Goal: Information Seeking & Learning: Learn about a topic

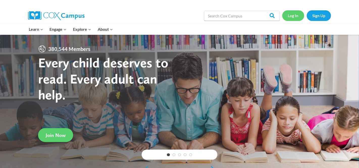
click at [297, 15] on link "Log In" at bounding box center [294, 15] width 22 height 10
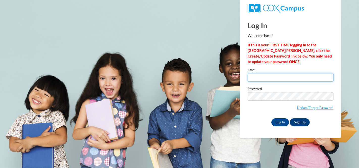
click at [283, 78] on input "Email" at bounding box center [291, 77] width 86 height 9
type input "rschnell@nfdlschools.org"
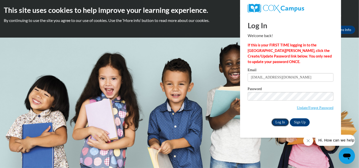
click at [285, 122] on input "Log In" at bounding box center [281, 123] width 18 height 8
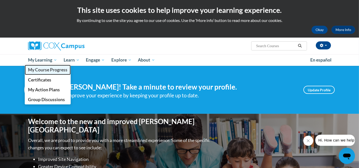
click at [45, 67] on span "My Course Progress" at bounding box center [47, 69] width 39 height 5
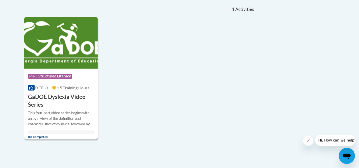
scroll to position [115, 0]
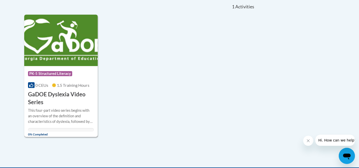
click at [59, 54] on img at bounding box center [61, 41] width 74 height 52
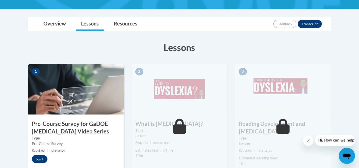
scroll to position [113, 0]
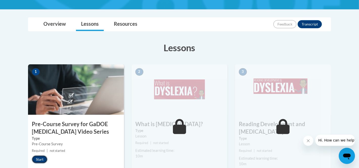
click at [37, 158] on button "Start" at bounding box center [40, 160] width 16 height 8
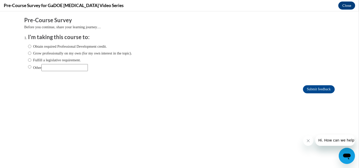
scroll to position [0, 0]
click at [31, 47] on input "Obtain required Professional Development credit." at bounding box center [29, 47] width 3 height 6
radio input "true"
click at [323, 91] on input "Submit feedback" at bounding box center [319, 89] width 32 height 8
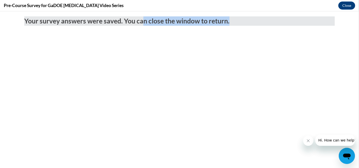
drag, startPoint x: 144, startPoint y: 141, endPoint x: 347, endPoint y: 8, distance: 242.9
click at [347, 11] on html "Your survey answers were saved. You can close the window to return." at bounding box center [179, 89] width 359 height 157
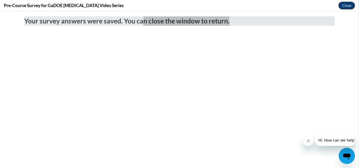
click at [343, 4] on button "Close" at bounding box center [347, 6] width 17 height 8
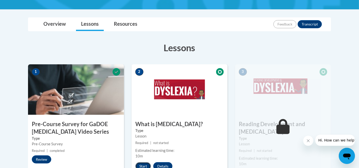
click at [139, 166] on button "Start" at bounding box center [143, 167] width 16 height 8
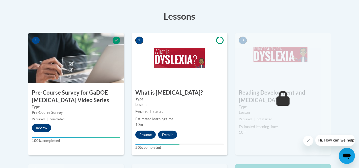
scroll to position [146, 0]
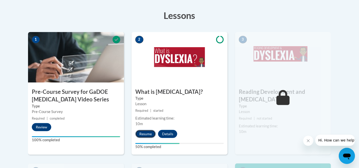
click at [143, 134] on button "Resume" at bounding box center [145, 134] width 20 height 8
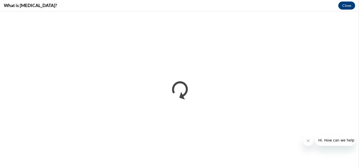
scroll to position [0, 0]
click at [348, 6] on button "Close" at bounding box center [347, 6] width 17 height 8
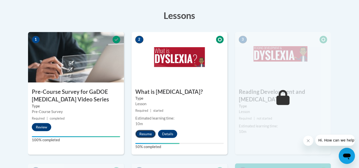
click at [146, 135] on button "Resume" at bounding box center [145, 134] width 20 height 8
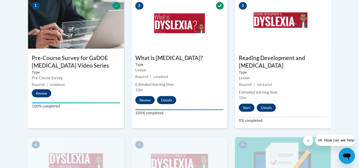
scroll to position [181, 0]
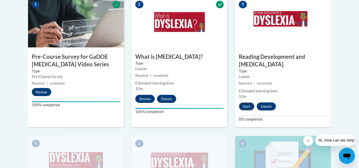
click at [247, 103] on button "Start" at bounding box center [247, 107] width 16 height 8
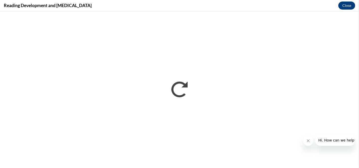
scroll to position [0, 0]
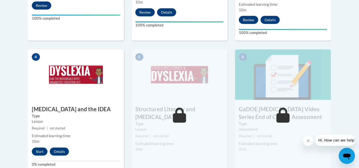
scroll to position [265, 0]
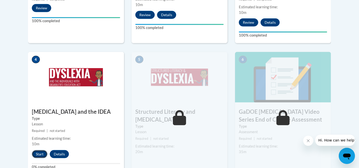
click at [35, 150] on button "Start" at bounding box center [40, 154] width 16 height 8
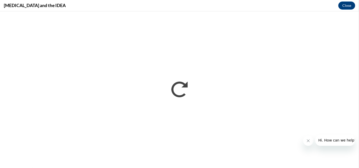
scroll to position [0, 0]
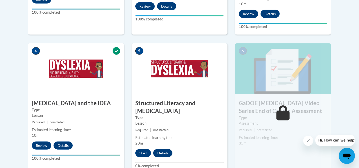
scroll to position [274, 0]
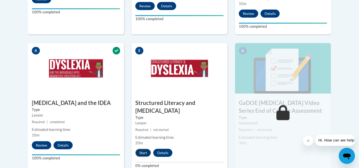
click at [144, 149] on button "Start" at bounding box center [143, 153] width 16 height 8
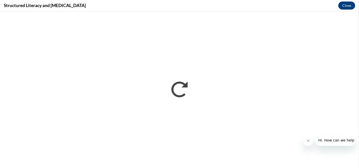
scroll to position [0, 0]
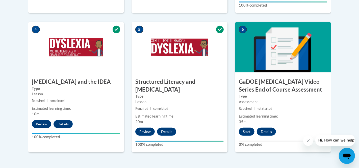
scroll to position [297, 0]
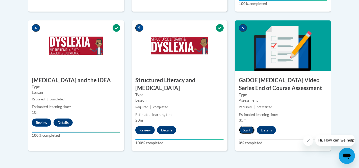
click at [248, 126] on button "Start" at bounding box center [247, 130] width 16 height 8
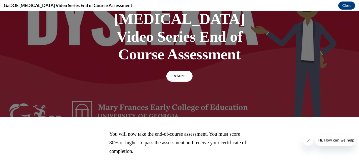
scroll to position [65, 0]
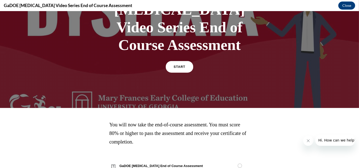
click at [177, 61] on link "START" at bounding box center [180, 67] width 28 height 12
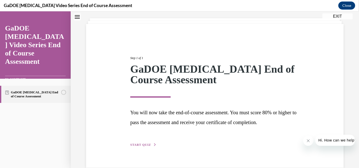
scroll to position [36, 0]
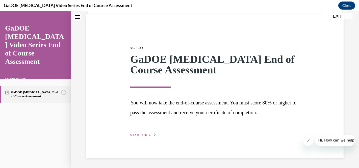
click at [140, 134] on span "START QUIZ" at bounding box center [140, 135] width 21 height 4
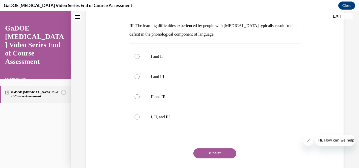
scroll to position [136, 0]
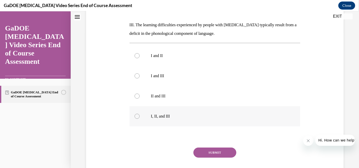
click at [136, 106] on label "I, II, and III" at bounding box center [215, 116] width 171 height 20
click at [136, 114] on input "I, II, and III" at bounding box center [137, 116] width 5 height 5
radio input "true"
click at [212, 148] on button "SUBMIT" at bounding box center [215, 153] width 43 height 10
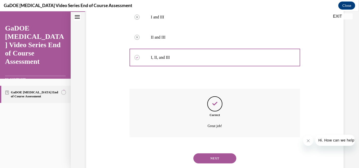
scroll to position [199, 0]
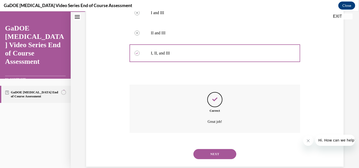
drag, startPoint x: 217, startPoint y: 148, endPoint x: 211, endPoint y: 142, distance: 9.1
click at [217, 149] on button "NEXT" at bounding box center [215, 154] width 43 height 10
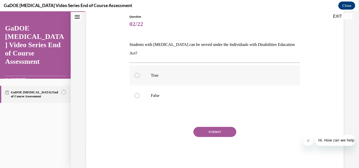
click at [143, 72] on label "True" at bounding box center [215, 75] width 171 height 20
click at [140, 73] on input "True" at bounding box center [137, 75] width 5 height 5
radio input "true"
click at [214, 127] on button "SUBMIT" at bounding box center [215, 132] width 43 height 10
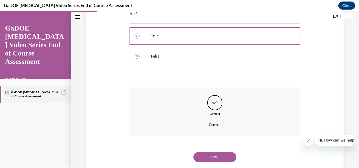
scroll to position [98, 0]
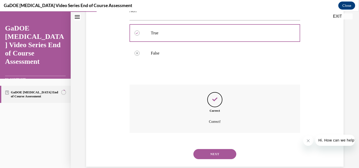
click at [217, 149] on button "NEXT" at bounding box center [215, 154] width 43 height 10
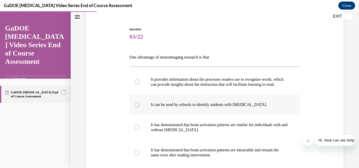
scroll to position [51, 0]
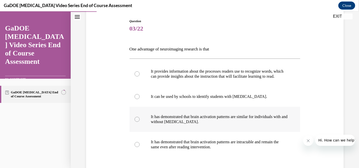
click at [135, 122] on div at bounding box center [137, 119] width 5 height 5
click at [135, 122] on input "It has demonstrated that brain activation patterns are similar for individuals …" at bounding box center [137, 119] width 5 height 5
radio input "true"
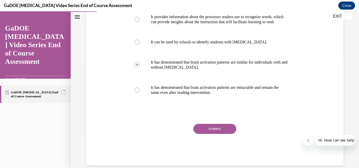
scroll to position [107, 0]
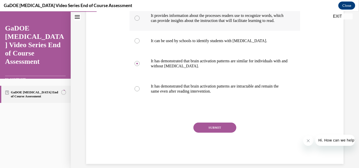
click at [187, 18] on p "It provides information about the processes readers use to recognize words, whi…" at bounding box center [219, 18] width 137 height 10
click at [140, 18] on input "It provides information about the processes readers use to recognize words, whi…" at bounding box center [137, 18] width 5 height 5
radio input "true"
click at [217, 133] on button "SUBMIT" at bounding box center [215, 128] width 43 height 10
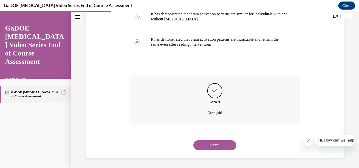
scroll to position [159, 0]
click at [218, 141] on button "NEXT" at bounding box center [215, 146] width 43 height 10
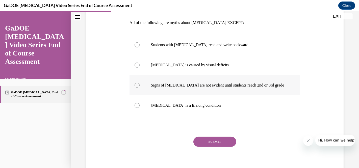
scroll to position [79, 0]
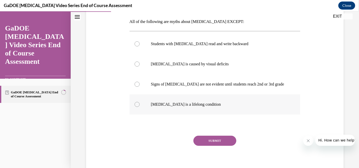
click at [137, 104] on div at bounding box center [137, 104] width 5 height 5
click at [137, 104] on input "Dyslexia is a lifelong condition" at bounding box center [137, 104] width 5 height 5
radio input "true"
click at [213, 140] on button "SUBMIT" at bounding box center [215, 141] width 43 height 10
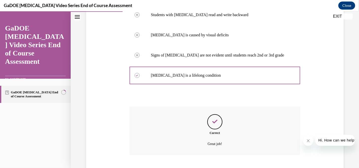
scroll to position [139, 0]
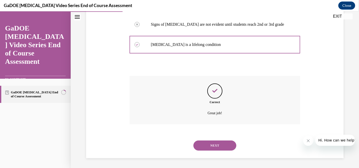
click at [206, 144] on button "NEXT" at bounding box center [215, 146] width 43 height 10
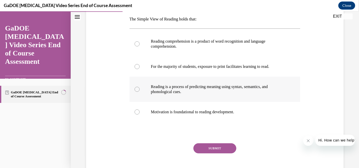
scroll to position [82, 0]
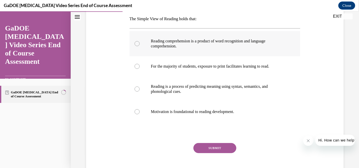
click at [223, 44] on p "Reading comprehension is a product of word recognition and language comprehensi…" at bounding box center [219, 44] width 137 height 10
click at [140, 44] on input "Reading comprehension is a product of word recognition and language comprehensi…" at bounding box center [137, 43] width 5 height 5
radio input "true"
click at [210, 146] on button "SUBMIT" at bounding box center [215, 148] width 43 height 10
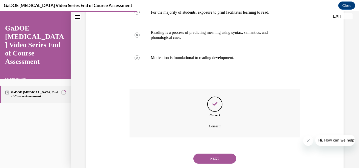
scroll to position [149, 0]
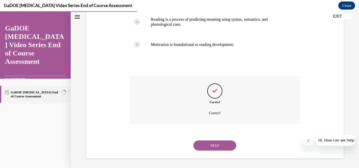
click at [221, 147] on button "NEXT" at bounding box center [215, 146] width 43 height 10
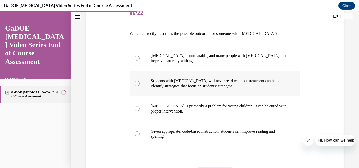
scroll to position [68, 0]
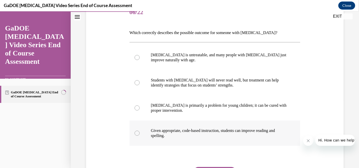
click at [138, 131] on div at bounding box center [137, 133] width 5 height 5
click at [138, 131] on input "Given appropriate, code-based instruction, students can improve reading and spe…" at bounding box center [137, 133] width 5 height 5
radio input "true"
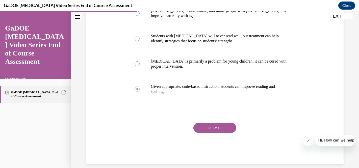
scroll to position [115, 0]
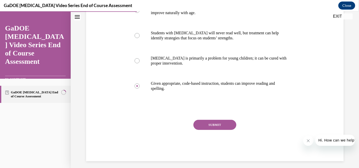
click at [212, 128] on button "SUBMIT" at bounding box center [215, 125] width 43 height 10
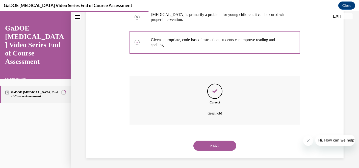
scroll to position [159, 0]
click at [214, 148] on button "NEXT" at bounding box center [215, 146] width 43 height 10
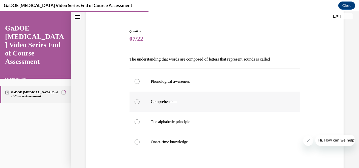
scroll to position [49, 0]
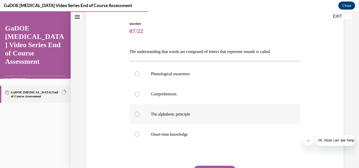
click at [135, 114] on label "The alphabetic principle" at bounding box center [215, 114] width 171 height 20
click at [135, 114] on input "The alphabetic principle" at bounding box center [137, 114] width 5 height 5
radio input "true"
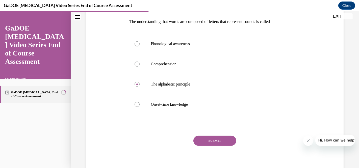
click at [220, 137] on button "SUBMIT" at bounding box center [215, 141] width 43 height 10
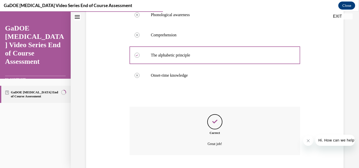
scroll to position [139, 0]
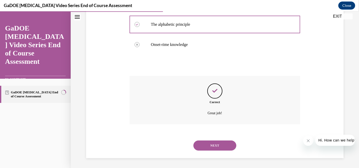
click at [211, 146] on button "NEXT" at bounding box center [215, 146] width 43 height 10
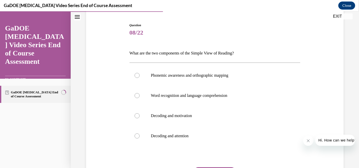
scroll to position [48, 0]
click at [138, 96] on div at bounding box center [137, 95] width 5 height 5
click at [138, 96] on input "Word recognition and language comprehension" at bounding box center [137, 95] width 5 height 5
radio input "true"
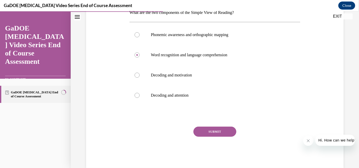
click at [212, 130] on button "SUBMIT" at bounding box center [215, 132] width 43 height 10
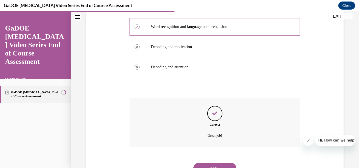
scroll to position [139, 0]
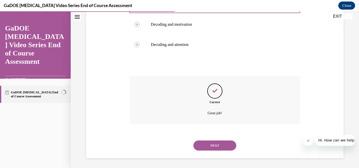
click at [216, 145] on button "NEXT" at bounding box center [215, 146] width 43 height 10
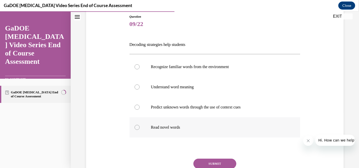
scroll to position [65, 0]
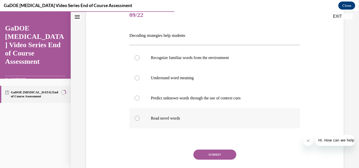
click at [135, 120] on div at bounding box center [137, 118] width 5 height 5
click at [135, 120] on input "Read novel words" at bounding box center [137, 118] width 5 height 5
radio input "true"
click at [221, 156] on button "SUBMIT" at bounding box center [215, 155] width 43 height 10
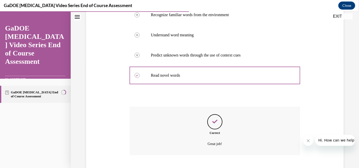
scroll to position [139, 0]
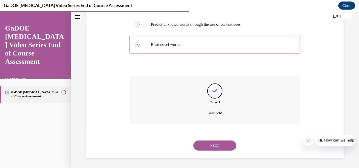
click at [210, 146] on button "NEXT" at bounding box center [215, 146] width 43 height 10
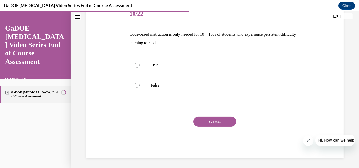
scroll to position [56, 0]
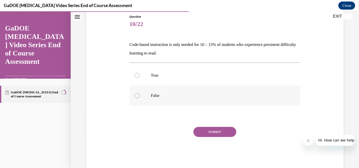
click at [140, 96] on label "False" at bounding box center [215, 96] width 171 height 20
click at [140, 96] on input "False" at bounding box center [137, 95] width 5 height 5
radio input "true"
click at [207, 133] on button "SUBMIT" at bounding box center [215, 132] width 43 height 10
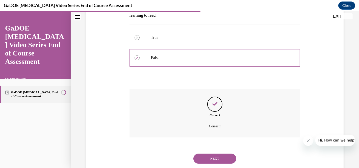
scroll to position [107, 0]
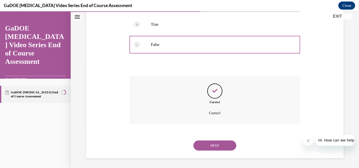
click at [220, 147] on button "NEXT" at bounding box center [215, 146] width 43 height 10
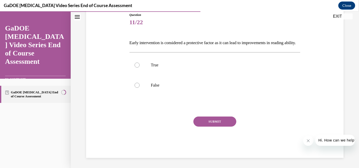
scroll to position [56, 0]
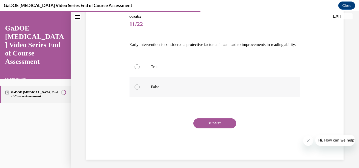
click at [138, 90] on div at bounding box center [137, 87] width 5 height 5
click at [138, 90] on input "False" at bounding box center [137, 87] width 5 height 5
radio input "true"
click at [230, 129] on button "SUBMIT" at bounding box center [215, 124] width 43 height 10
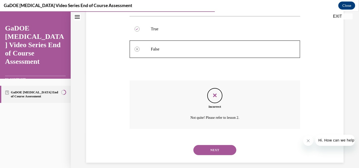
scroll to position [107, 0]
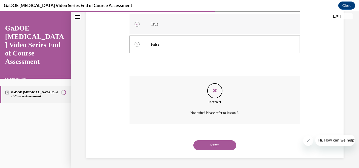
click at [143, 26] on label "True" at bounding box center [215, 24] width 171 height 20
click at [215, 144] on button "NEXT" at bounding box center [215, 146] width 43 height 10
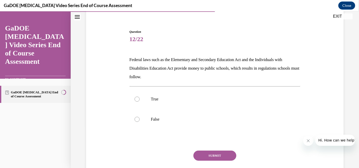
scroll to position [45, 0]
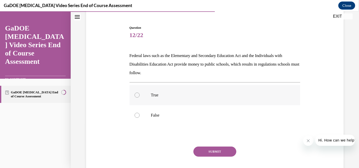
click at [175, 98] on label "True" at bounding box center [215, 95] width 171 height 20
click at [140, 98] on input "True" at bounding box center [137, 95] width 5 height 5
radio input "true"
click at [208, 151] on button "SUBMIT" at bounding box center [215, 152] width 43 height 10
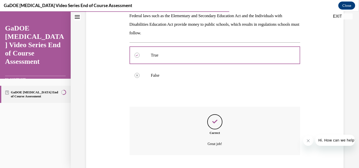
scroll to position [116, 0]
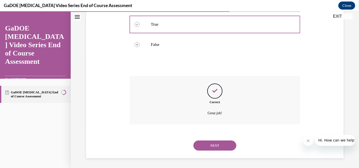
click at [208, 147] on button "NEXT" at bounding box center [215, 146] width 43 height 10
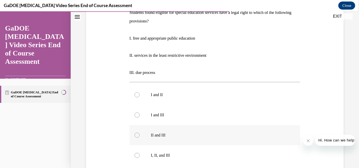
scroll to position [103, 0]
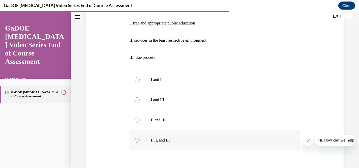
click at [141, 141] on label "I, II, and III" at bounding box center [215, 140] width 171 height 20
click at [140, 141] on input "I, II, and III" at bounding box center [137, 140] width 5 height 5
radio input "true"
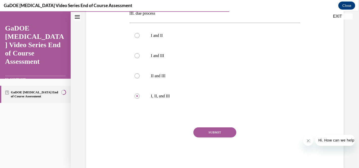
click at [216, 131] on button "SUBMIT" at bounding box center [215, 133] width 43 height 10
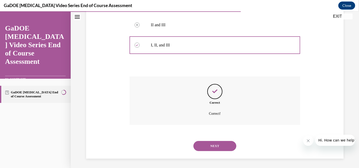
scroll to position [199, 0]
click at [214, 150] on button "NEXT" at bounding box center [215, 146] width 43 height 10
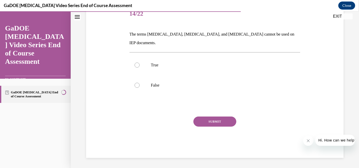
scroll to position [56, 0]
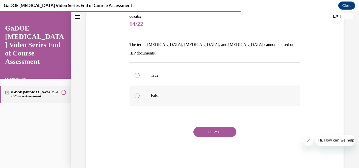
click at [142, 87] on label "False" at bounding box center [215, 96] width 171 height 20
click at [140, 93] on input "False" at bounding box center [137, 95] width 5 height 5
radio input "true"
click at [212, 127] on button "SUBMIT" at bounding box center [215, 132] width 43 height 10
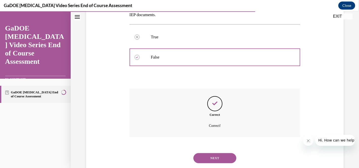
scroll to position [98, 0]
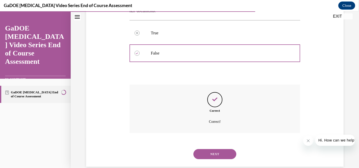
click at [211, 149] on button "NEXT" at bounding box center [215, 154] width 43 height 10
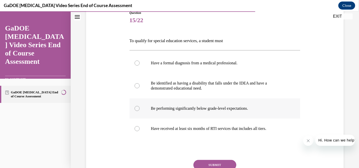
scroll to position [58, 0]
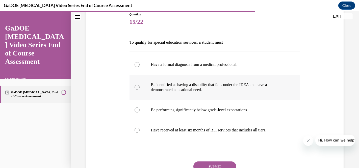
click at [137, 87] on div at bounding box center [137, 87] width 5 height 5
click at [137, 87] on input "Be identified as having a disability that falls under the IDEA and have a demon…" at bounding box center [137, 87] width 5 height 5
radio input "true"
click at [221, 166] on button "SUBMIT" at bounding box center [215, 167] width 43 height 10
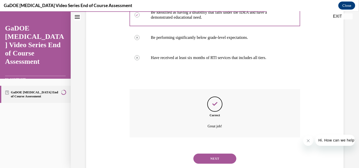
scroll to position [144, 0]
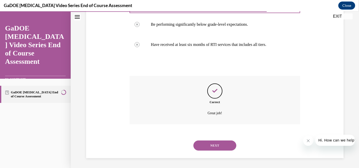
click at [215, 147] on button "NEXT" at bounding box center [215, 146] width 43 height 10
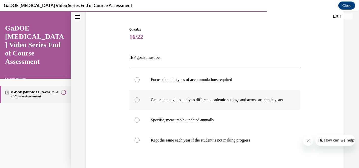
scroll to position [56, 0]
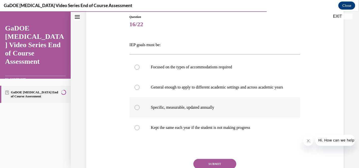
click at [142, 114] on label "Specific, measurable, updated annually" at bounding box center [215, 108] width 171 height 20
click at [140, 110] on input "Specific, measurable, updated annually" at bounding box center [137, 107] width 5 height 5
radio input "true"
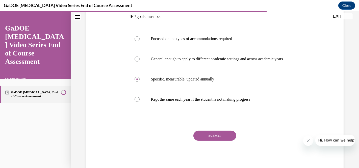
click at [215, 140] on button "SUBMIT" at bounding box center [215, 136] width 43 height 10
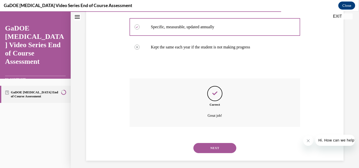
scroll to position [137, 0]
click at [219, 148] on button "NEXT" at bounding box center [215, 148] width 43 height 10
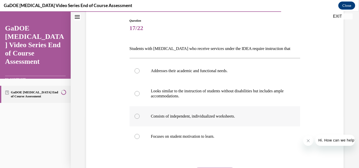
scroll to position [59, 0]
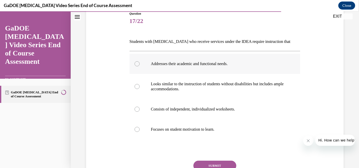
click at [136, 63] on div at bounding box center [137, 63] width 5 height 5
click at [136, 63] on input "Addresses their academic and functional needs." at bounding box center [137, 63] width 5 height 5
radio input "true"
click at [210, 164] on button "SUBMIT" at bounding box center [215, 166] width 43 height 10
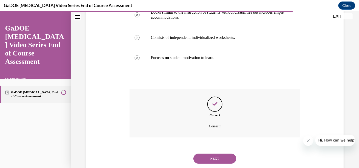
scroll to position [144, 0]
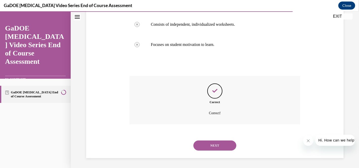
click at [212, 145] on button "NEXT" at bounding box center [215, 146] width 43 height 10
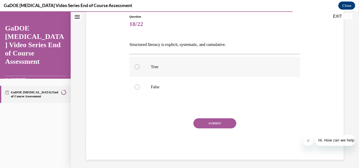
click at [149, 66] on label "True" at bounding box center [215, 67] width 171 height 20
click at [140, 66] on input "True" at bounding box center [137, 66] width 5 height 5
radio input "true"
click at [222, 122] on button "SUBMIT" at bounding box center [215, 124] width 43 height 10
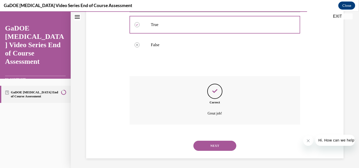
scroll to position [98, 0]
click at [214, 148] on button "NEXT" at bounding box center [215, 146] width 43 height 10
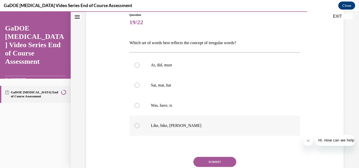
scroll to position [63, 0]
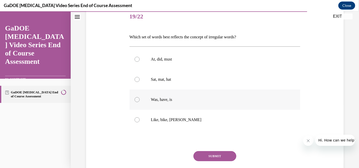
click at [136, 101] on div at bounding box center [137, 99] width 5 height 5
click at [136, 101] on input "Was, have, is" at bounding box center [137, 99] width 5 height 5
radio input "true"
click at [215, 157] on button "SUBMIT" at bounding box center [215, 156] width 43 height 10
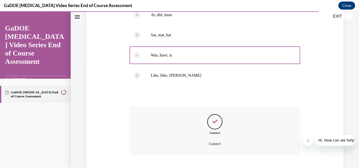
scroll to position [139, 0]
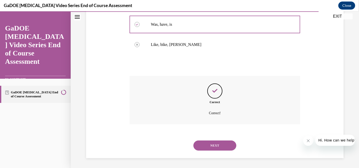
click at [212, 145] on button "NEXT" at bounding box center [215, 146] width 43 height 10
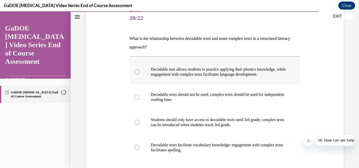
scroll to position [62, 0]
click at [138, 72] on div at bounding box center [137, 71] width 5 height 5
click at [138, 72] on input "Decodable text allows students to practice applying their phonics knowledge, wh…" at bounding box center [137, 71] width 5 height 5
radio input "true"
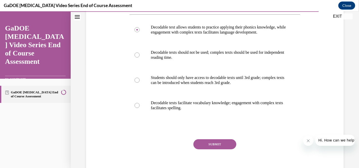
click at [217, 144] on button "SUBMIT" at bounding box center [215, 145] width 43 height 10
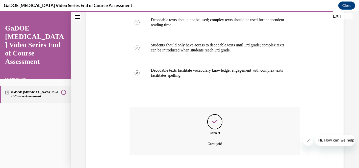
scroll to position [168, 0]
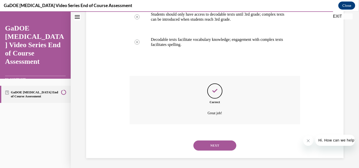
click at [219, 144] on button "NEXT" at bounding box center [215, 146] width 43 height 10
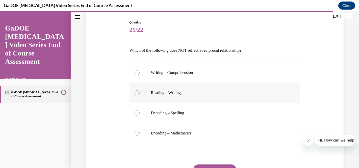
scroll to position [51, 0]
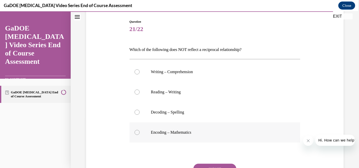
click at [138, 133] on div at bounding box center [137, 132] width 5 height 5
click at [138, 133] on input "Encoding – Mathematics" at bounding box center [137, 132] width 5 height 5
radio input "true"
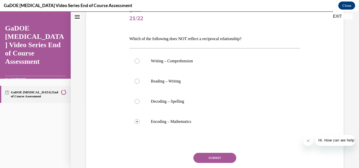
scroll to position [63, 0]
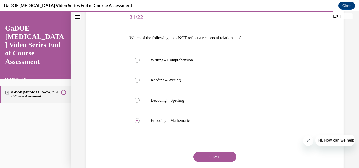
click at [221, 156] on button "SUBMIT" at bounding box center [215, 157] width 43 height 10
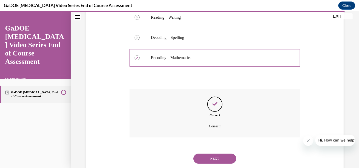
scroll to position [139, 0]
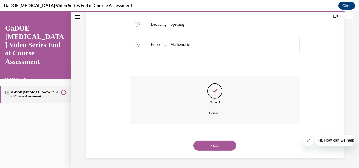
click at [220, 144] on button "NEXT" at bounding box center [215, 146] width 43 height 10
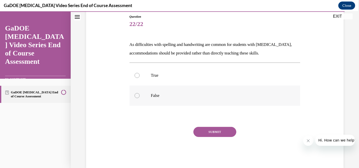
click at [138, 97] on div at bounding box center [137, 95] width 5 height 5
click at [138, 97] on input "False" at bounding box center [137, 95] width 5 height 5
radio input "true"
click at [214, 131] on button "SUBMIT" at bounding box center [215, 132] width 43 height 10
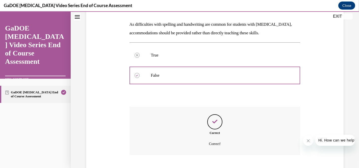
scroll to position [107, 0]
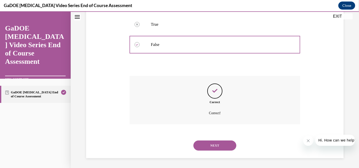
click at [229, 145] on button "NEXT" at bounding box center [215, 146] width 43 height 10
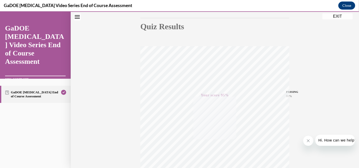
scroll to position [102, 0]
click at [338, 15] on button "EXIT" at bounding box center [338, 16] width 30 height 6
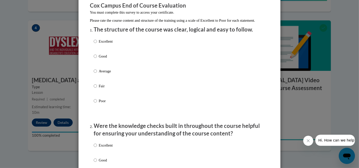
scroll to position [44, 0]
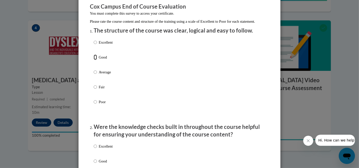
click at [95, 60] on input "Good" at bounding box center [95, 58] width 3 height 6
radio input "true"
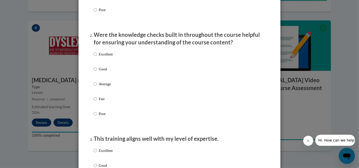
scroll to position [139, 0]
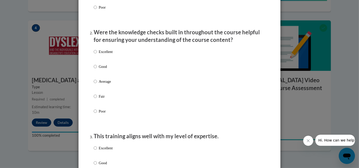
drag, startPoint x: 98, startPoint y: 73, endPoint x: 104, endPoint y: 77, distance: 7.5
click at [97, 73] on label "Good" at bounding box center [103, 71] width 19 height 14
click at [97, 70] on input "Good" at bounding box center [95, 67] width 3 height 6
radio input "true"
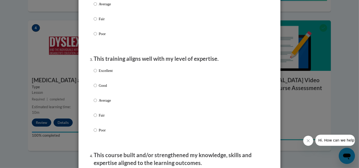
scroll to position [217, 0]
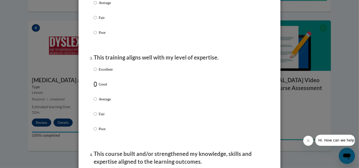
click at [97, 92] on label "Good" at bounding box center [103, 89] width 19 height 14
click at [97, 87] on input "Good" at bounding box center [95, 85] width 3 height 6
radio input "true"
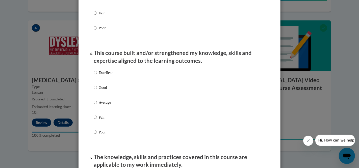
scroll to position [322, 0]
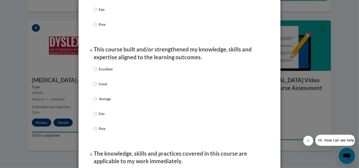
drag, startPoint x: 101, startPoint y: 89, endPoint x: 109, endPoint y: 87, distance: 8.9
click at [101, 87] on p "Good" at bounding box center [106, 84] width 14 height 6
click at [97, 87] on input "Good" at bounding box center [95, 84] width 3 height 6
radio input "true"
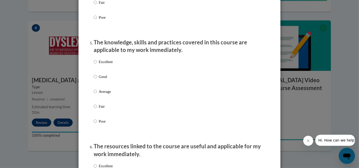
scroll to position [435, 0]
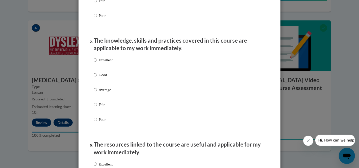
drag, startPoint x: 101, startPoint y: 64, endPoint x: 107, endPoint y: 62, distance: 6.7
click at [103, 63] on p "Excellent" at bounding box center [106, 60] width 14 height 6
click at [94, 63] on input "Excellent" at bounding box center [95, 60] width 3 height 6
radio input "true"
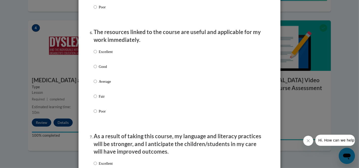
scroll to position [549, 0]
click at [95, 69] on input "Good" at bounding box center [95, 66] width 3 height 6
radio input "true"
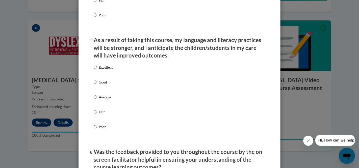
scroll to position [648, 0]
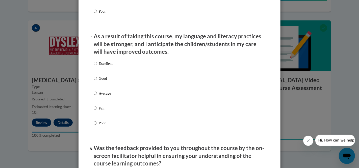
click at [99, 81] on p "Good" at bounding box center [106, 79] width 14 height 6
click at [97, 81] on input "Good" at bounding box center [95, 79] width 3 height 6
radio input "true"
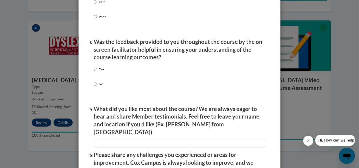
scroll to position [758, 0]
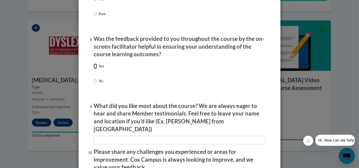
click at [95, 69] on input "Yes" at bounding box center [95, 67] width 3 height 6
radio input "true"
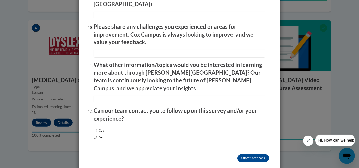
scroll to position [885, 0]
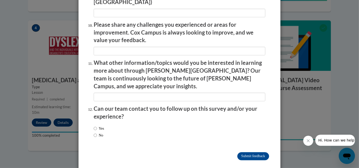
click at [95, 133] on input "No" at bounding box center [95, 136] width 3 height 6
radio input "true"
click at [258, 152] on input "Submit feedback" at bounding box center [254, 156] width 32 height 8
